Goal: Entertainment & Leisure: Consume media (video, audio)

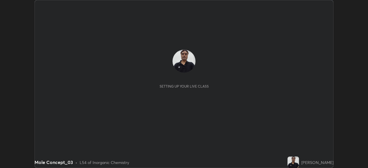
scroll to position [168, 368]
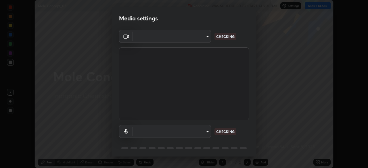
type input "f5ae6119dc4fab334a8cf66c369197aa9d1a3f6993b34b3aeb85a59339566d19"
type input "b6fc27b3cfd9b16c139071b3e43c8616f7c7432b4493bf15a59cfe2aa5dcb19a"
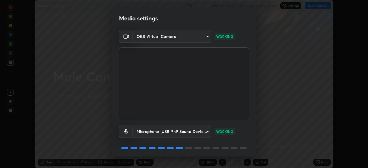
scroll to position [20, 0]
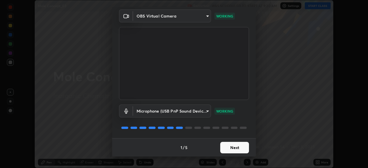
click at [229, 150] on button "Next" at bounding box center [234, 148] width 29 height 12
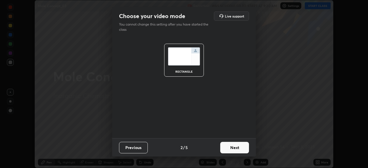
scroll to position [0, 0]
click at [230, 149] on button "Next" at bounding box center [234, 148] width 29 height 12
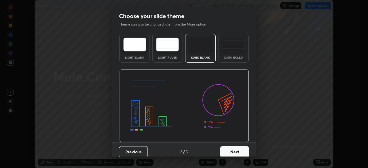
click at [229, 150] on button "Next" at bounding box center [234, 152] width 29 height 12
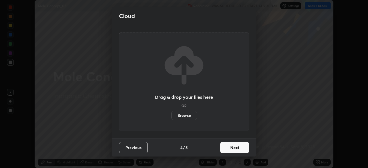
click at [226, 149] on button "Next" at bounding box center [234, 148] width 29 height 12
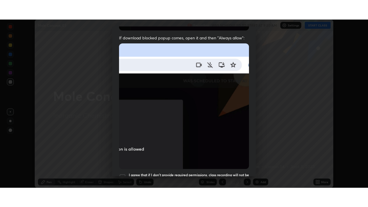
scroll to position [138, 0]
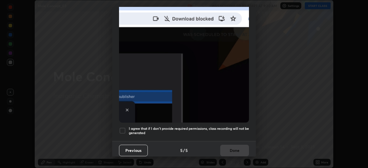
click at [123, 127] on div at bounding box center [122, 130] width 7 height 7
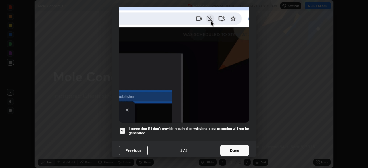
click at [227, 148] on button "Done" at bounding box center [234, 151] width 29 height 12
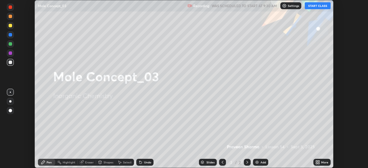
click at [313, 6] on button "START CLASS" at bounding box center [318, 5] width 26 height 7
click at [256, 161] on img at bounding box center [257, 162] width 5 height 5
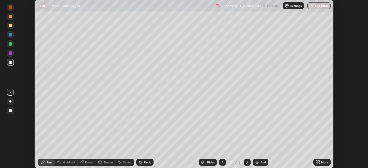
click at [317, 164] on icon at bounding box center [316, 163] width 1 height 1
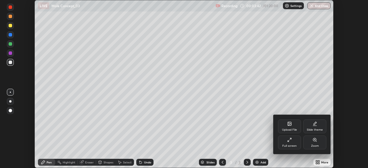
click at [289, 144] on div "Full screen" at bounding box center [289, 143] width 23 height 14
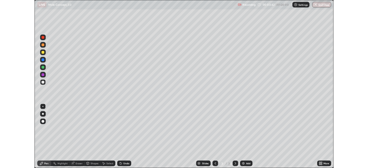
scroll to position [207, 368]
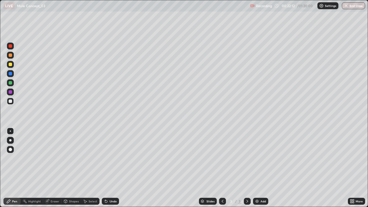
click at [257, 168] on img at bounding box center [257, 201] width 5 height 5
click at [257, 168] on div "Add" at bounding box center [260, 201] width 15 height 7
click at [110, 168] on div "Undo" at bounding box center [113, 201] width 7 height 3
click at [107, 168] on icon at bounding box center [106, 201] width 5 height 5
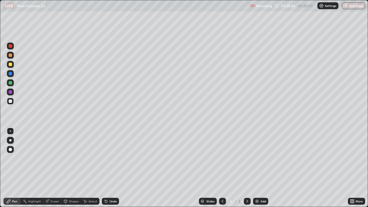
click at [107, 168] on icon at bounding box center [106, 201] width 5 height 5
click at [106, 168] on icon at bounding box center [106, 201] width 5 height 5
click at [107, 168] on icon at bounding box center [106, 201] width 5 height 5
click at [106, 168] on icon at bounding box center [106, 201] width 5 height 5
click at [105, 168] on icon at bounding box center [105, 200] width 1 height 1
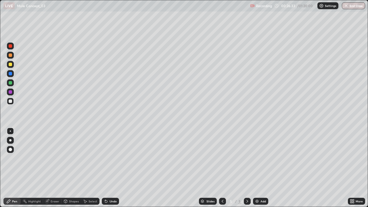
click at [105, 168] on icon at bounding box center [106, 202] width 2 height 2
click at [104, 168] on icon at bounding box center [106, 201] width 5 height 5
click at [105, 168] on icon at bounding box center [106, 202] width 2 height 2
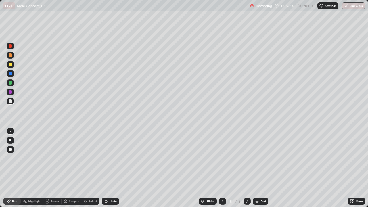
click at [105, 168] on icon at bounding box center [106, 202] width 2 height 2
click at [10, 64] on div at bounding box center [10, 64] width 3 height 3
click at [255, 168] on img at bounding box center [257, 201] width 5 height 5
click at [9, 100] on div at bounding box center [10, 101] width 3 height 3
click at [10, 101] on div at bounding box center [10, 101] width 3 height 3
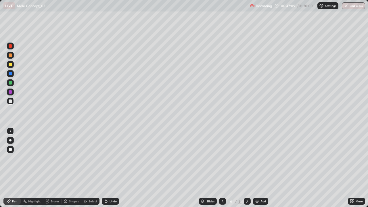
click at [50, 168] on div "Eraser" at bounding box center [52, 201] width 18 height 7
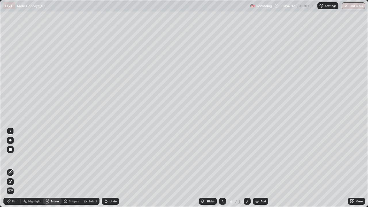
click at [15, 168] on div "Pen" at bounding box center [14, 201] width 5 height 3
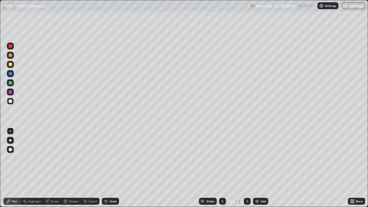
click at [110, 168] on div "Undo" at bounding box center [113, 201] width 7 height 3
click at [108, 168] on div "Undo" at bounding box center [110, 201] width 17 height 7
click at [103, 168] on div "Undo" at bounding box center [110, 201] width 17 height 7
click at [255, 168] on img at bounding box center [257, 201] width 5 height 5
click at [115, 168] on div "Undo" at bounding box center [113, 201] width 7 height 3
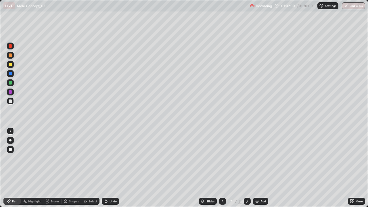
click at [257, 168] on img at bounding box center [257, 201] width 5 height 5
click at [115, 168] on div "Undo" at bounding box center [110, 201] width 17 height 7
click at [10, 168] on div "Pen" at bounding box center [11, 201] width 17 height 7
click at [254, 168] on div "Add" at bounding box center [260, 201] width 15 height 7
click at [112, 168] on div "Undo" at bounding box center [113, 201] width 7 height 3
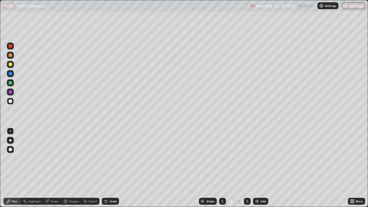
click at [111, 168] on div "Undo" at bounding box center [113, 201] width 7 height 3
click at [113, 168] on div "Undo" at bounding box center [110, 201] width 17 height 7
click at [113, 168] on div "Undo" at bounding box center [113, 201] width 7 height 3
click at [114, 168] on div "Undo" at bounding box center [110, 201] width 17 height 7
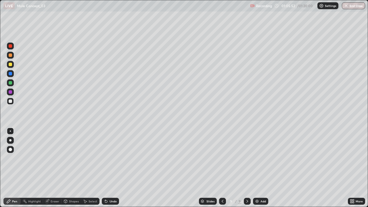
click at [114, 168] on div "Undo" at bounding box center [113, 201] width 7 height 3
click at [256, 168] on div "Add" at bounding box center [260, 201] width 15 height 7
click at [347, 6] on img "button" at bounding box center [346, 5] width 5 height 5
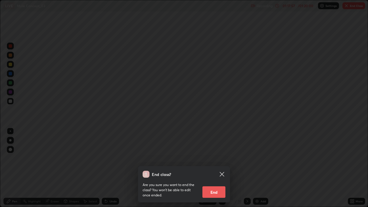
click at [349, 7] on div at bounding box center [184, 103] width 368 height 207
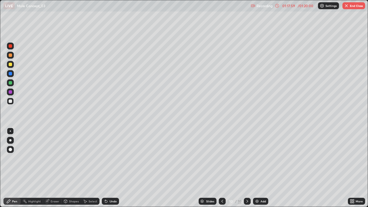
click at [347, 6] on img "button" at bounding box center [346, 5] width 5 height 5
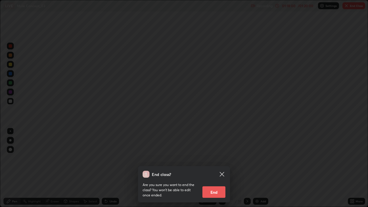
click at [213, 168] on button "End" at bounding box center [214, 192] width 23 height 12
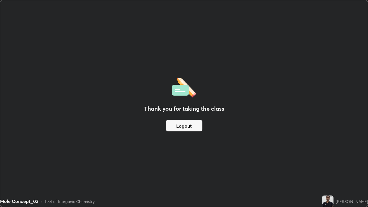
click at [164, 134] on div "Thank you for taking the class Logout" at bounding box center [184, 103] width 368 height 207
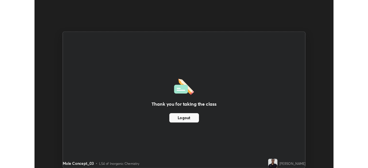
scroll to position [28611, 28411]
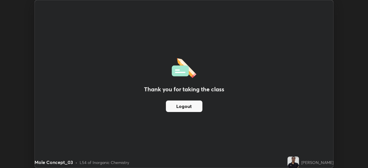
click at [178, 109] on button "Logout" at bounding box center [184, 107] width 37 height 12
click at [178, 107] on button "Logout" at bounding box center [184, 107] width 37 height 12
click at [177, 110] on button "Logout" at bounding box center [184, 107] width 37 height 12
click at [176, 107] on button "Logout" at bounding box center [184, 107] width 37 height 12
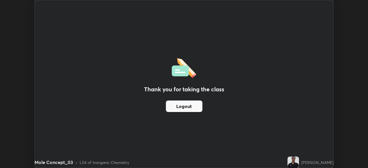
click at [177, 107] on button "Logout" at bounding box center [184, 107] width 37 height 12
click at [178, 107] on button "Logout" at bounding box center [184, 107] width 37 height 12
click at [177, 106] on button "Logout" at bounding box center [184, 107] width 37 height 12
click at [177, 105] on button "Logout" at bounding box center [184, 107] width 37 height 12
click at [176, 104] on button "Logout" at bounding box center [184, 107] width 37 height 12
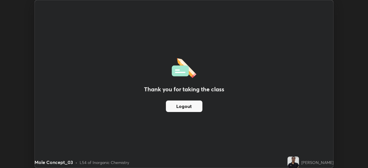
click at [176, 105] on button "Logout" at bounding box center [184, 107] width 37 height 12
click at [175, 104] on button "Logout" at bounding box center [184, 107] width 37 height 12
click at [176, 104] on button "Logout" at bounding box center [184, 107] width 37 height 12
click at [176, 105] on button "Logout" at bounding box center [184, 107] width 37 height 12
click at [176, 104] on button "Logout" at bounding box center [184, 107] width 37 height 12
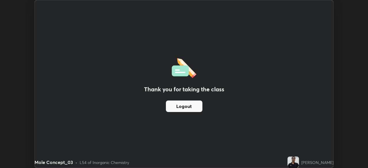
click at [176, 104] on button "Logout" at bounding box center [184, 107] width 37 height 12
click at [176, 105] on button "Logout" at bounding box center [184, 107] width 37 height 12
click at [175, 106] on button "Logout" at bounding box center [184, 107] width 37 height 12
click at [174, 106] on button "Logout" at bounding box center [184, 107] width 37 height 12
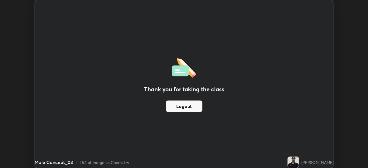
click at [174, 107] on button "Logout" at bounding box center [184, 107] width 37 height 12
click at [175, 108] on button "Logout" at bounding box center [184, 107] width 37 height 12
click at [174, 108] on button "Logout" at bounding box center [184, 107] width 37 height 12
click at [183, 102] on button "Logout" at bounding box center [184, 107] width 37 height 12
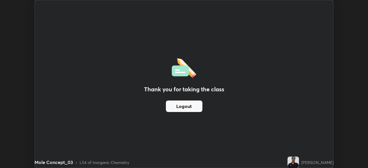
click at [195, 107] on button "Logout" at bounding box center [184, 107] width 37 height 12
click at [195, 106] on button "Logout" at bounding box center [184, 107] width 37 height 12
click at [198, 110] on button "Logout" at bounding box center [184, 107] width 37 height 12
click at [299, 123] on div "Thank you for taking the class Logout" at bounding box center [184, 84] width 299 height 168
click at [194, 108] on button "Logout" at bounding box center [184, 107] width 37 height 12
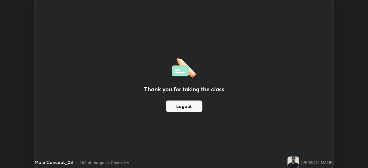
click at [191, 106] on button "Logout" at bounding box center [184, 107] width 37 height 12
click at [180, 106] on button "Logout" at bounding box center [184, 107] width 37 height 12
click at [342, 109] on div "Thank you for taking the class Logout Setting up your live class" at bounding box center [184, 84] width 368 height 168
click at [297, 158] on img at bounding box center [294, 163] width 12 height 12
click at [195, 107] on button "Logout" at bounding box center [184, 107] width 37 height 12
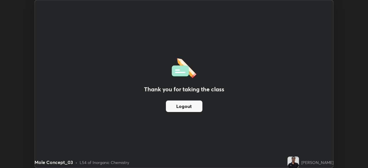
click at [196, 105] on button "Logout" at bounding box center [184, 107] width 37 height 12
